Goal: Task Accomplishment & Management: Use online tool/utility

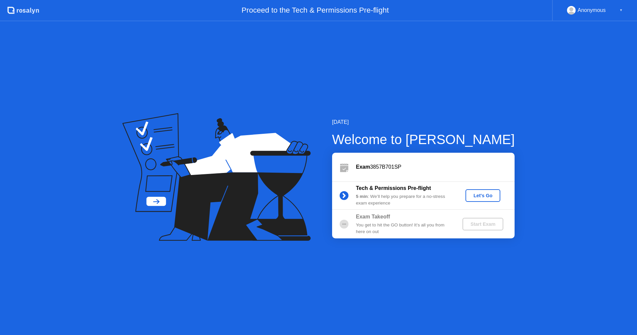
click at [474, 194] on div "Let's Go" at bounding box center [483, 195] width 30 height 5
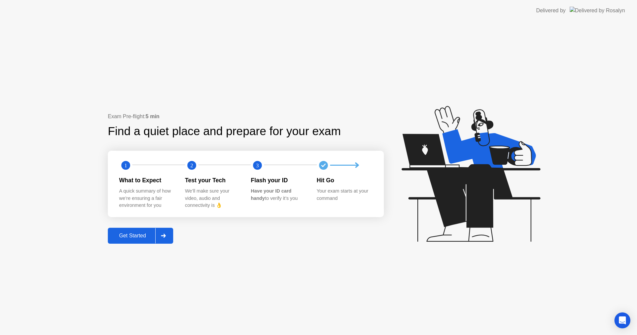
drag, startPoint x: 131, startPoint y: 235, endPoint x: 176, endPoint y: 280, distance: 63.3
click at [176, 280] on div "Exam Pre-flight: 5 min Find a quiet place and prepare for your exam 1 2 3 What …" at bounding box center [318, 177] width 637 height 313
click at [133, 234] on div "Get Started" at bounding box center [132, 235] width 45 height 6
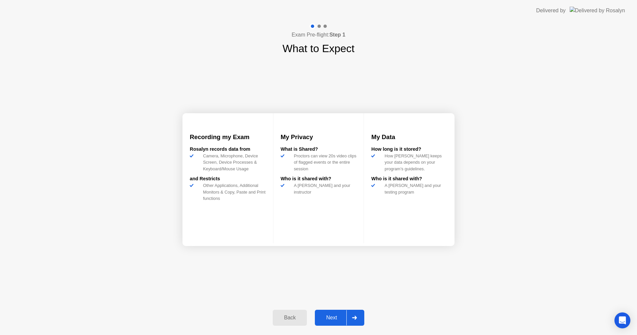
click at [334, 317] on div "Next" at bounding box center [332, 317] width 30 height 6
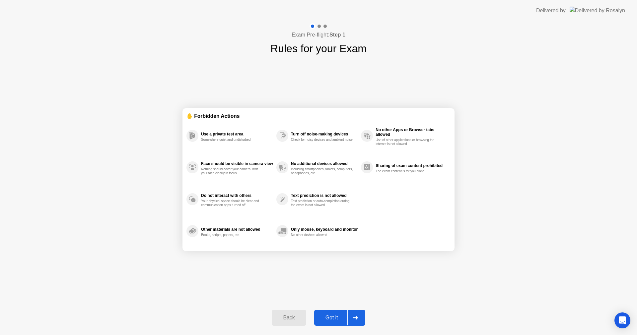
click at [336, 319] on div "Got it" at bounding box center [331, 317] width 31 height 6
select select "**********"
select select "*******"
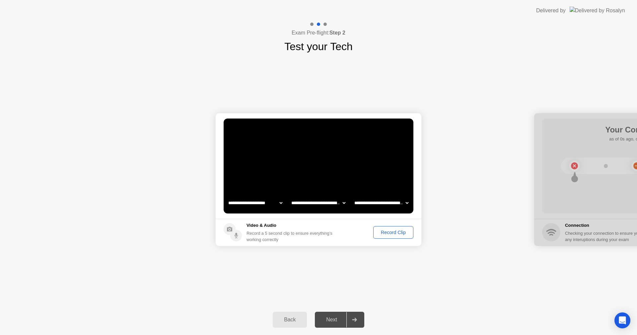
click at [366, 200] on select "**********" at bounding box center [381, 202] width 57 height 13
click at [386, 231] on div "Record Clip" at bounding box center [392, 231] width 35 height 5
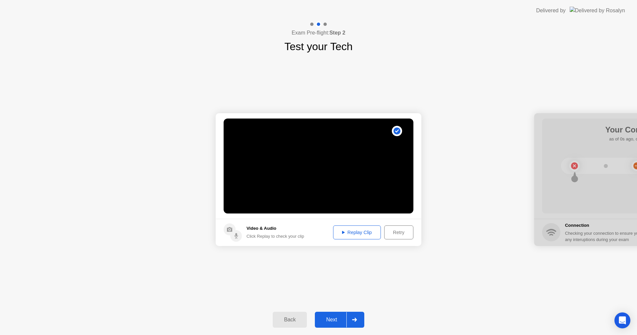
click at [358, 235] on div "Replay Clip" at bounding box center [356, 231] width 43 height 5
click at [337, 318] on div "Next" at bounding box center [332, 319] width 30 height 6
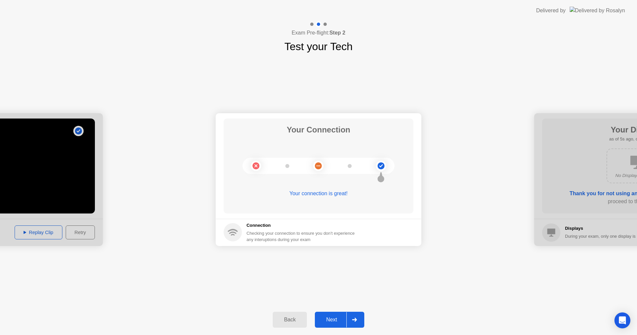
click at [340, 316] on div "Next" at bounding box center [332, 319] width 30 height 6
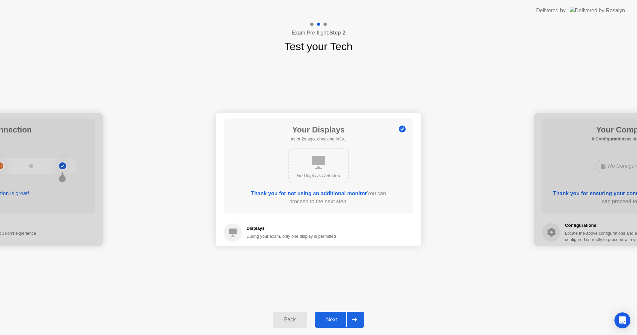
click at [339, 319] on div "Next" at bounding box center [332, 319] width 30 height 6
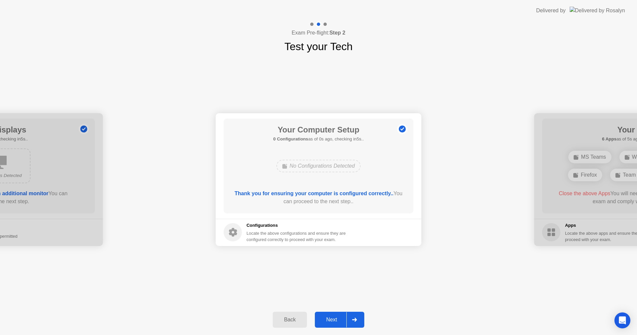
click at [331, 319] on div "Next" at bounding box center [332, 319] width 30 height 6
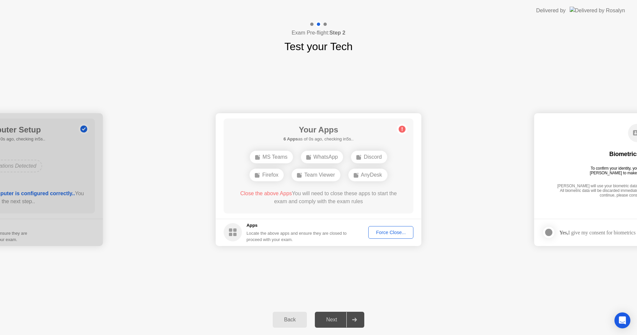
click at [382, 234] on div "Force Close..." at bounding box center [390, 231] width 40 height 5
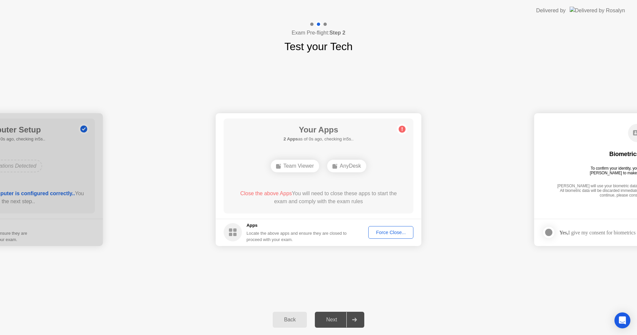
click at [383, 234] on div "Force Close..." at bounding box center [390, 231] width 40 height 5
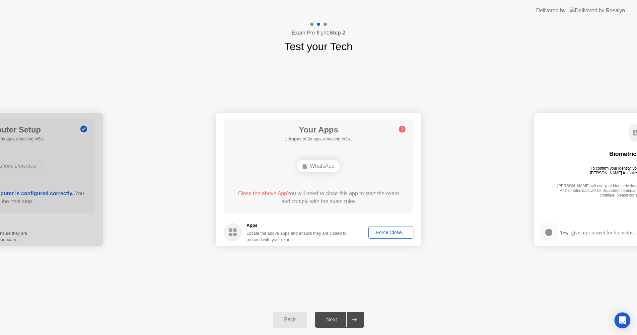
click at [381, 237] on button "Force Close..." at bounding box center [390, 232] width 45 height 13
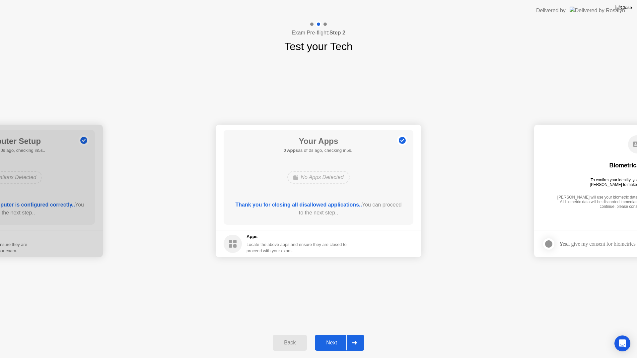
click at [329, 334] on div "Next" at bounding box center [332, 343] width 30 height 6
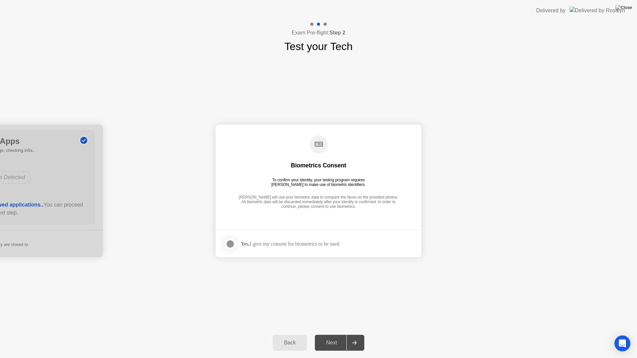
click at [226, 245] on div at bounding box center [230, 244] width 8 height 8
click at [335, 334] on div "Next" at bounding box center [332, 343] width 30 height 6
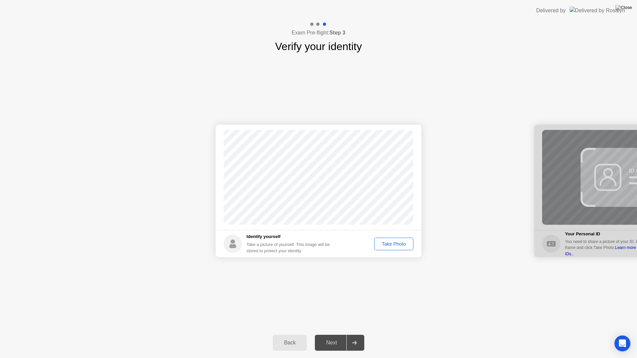
click at [390, 246] on div "Take Photo" at bounding box center [393, 243] width 34 height 5
click at [393, 245] on div "Retake" at bounding box center [398, 243] width 26 height 5
click at [398, 248] on button "Take Photo" at bounding box center [393, 244] width 39 height 13
click at [396, 248] on button "Retake" at bounding box center [398, 244] width 31 height 13
click at [396, 248] on button "Take Photo" at bounding box center [393, 244] width 39 height 13
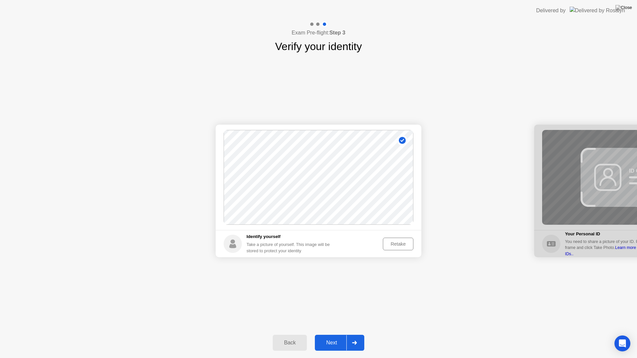
click at [346, 334] on div "Next" at bounding box center [332, 343] width 30 height 6
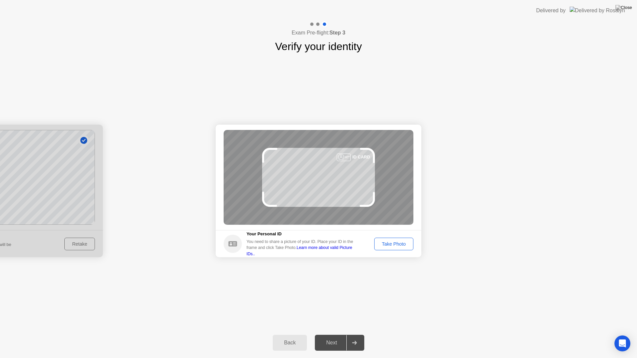
click at [390, 244] on div "Take Photo" at bounding box center [393, 243] width 34 height 5
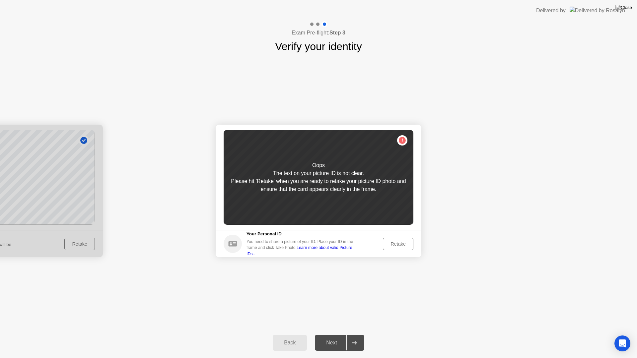
click at [391, 245] on div "Retake" at bounding box center [398, 243] width 26 height 5
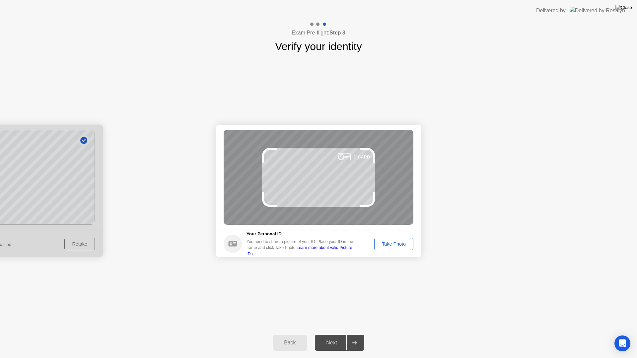
click at [398, 249] on button "Take Photo" at bounding box center [393, 244] width 39 height 13
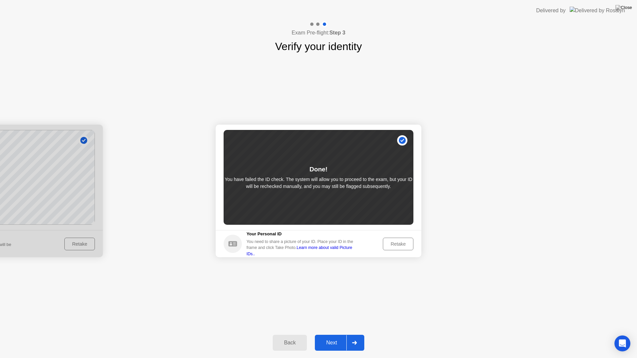
click at [344, 334] on button "Next" at bounding box center [339, 343] width 49 height 16
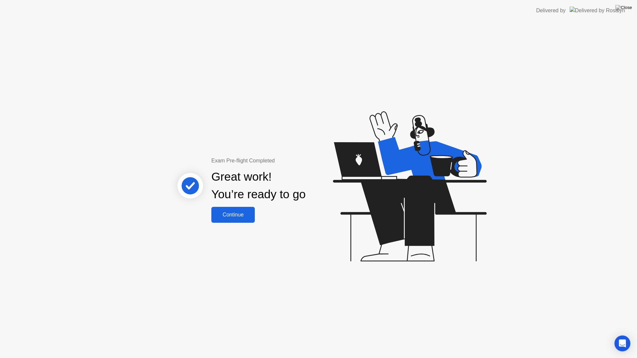
click at [230, 217] on div "Continue" at bounding box center [232, 215] width 39 height 6
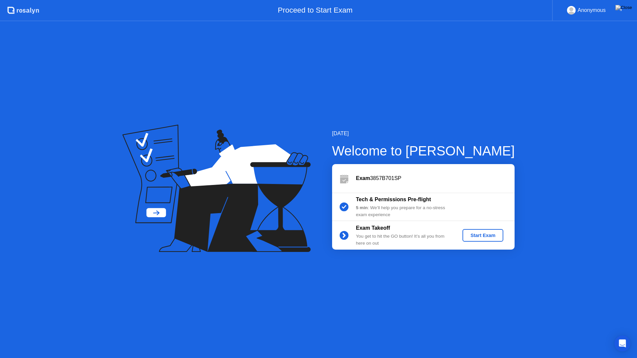
click at [475, 231] on button "Start Exam" at bounding box center [482, 235] width 41 height 13
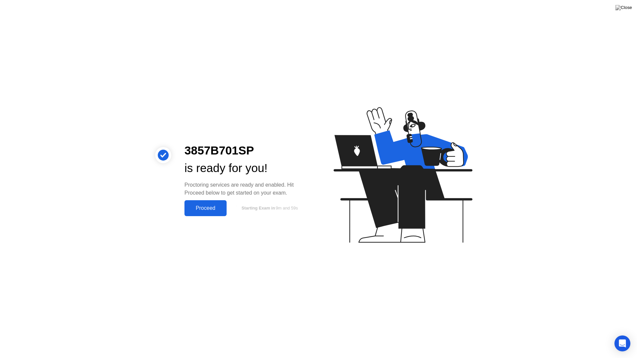
click at [195, 211] on div "Proceed" at bounding box center [205, 208] width 38 height 6
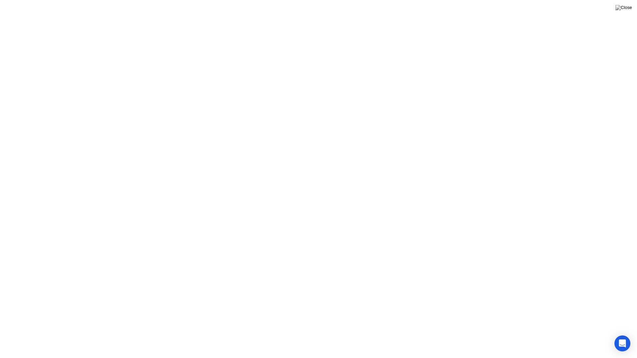
click div "Got it!"
click div "End Proctoring Session"
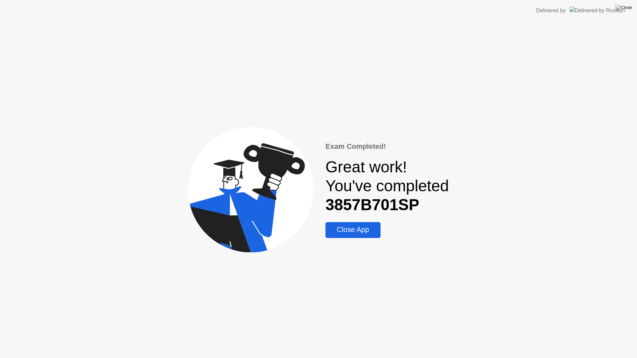
click at [366, 234] on div "Close App" at bounding box center [352, 230] width 51 height 8
